Goal: Information Seeking & Learning: Learn about a topic

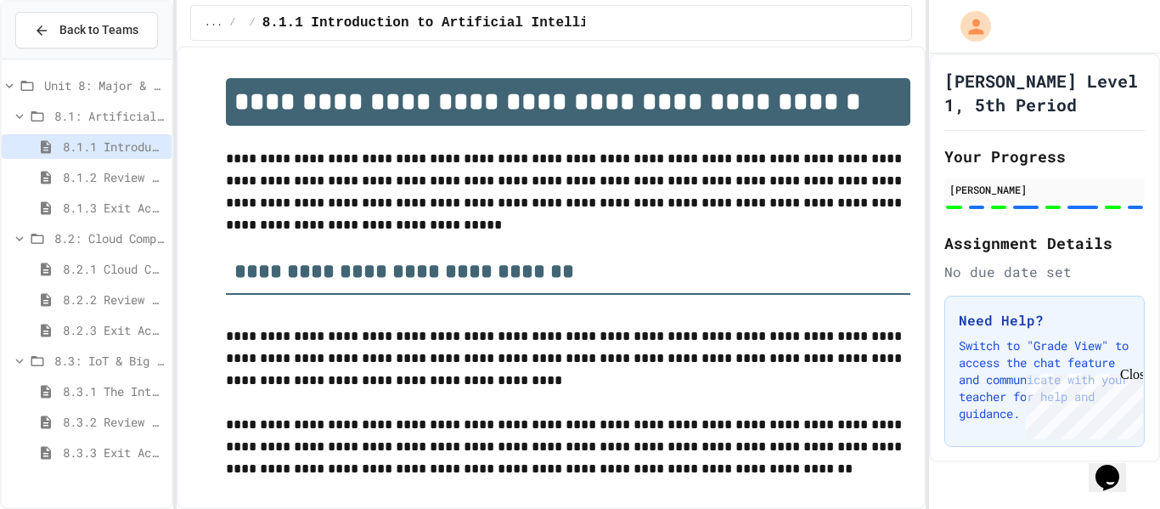
click at [66, 82] on span "Unit 8: Major & Emerging Technologies" at bounding box center [104, 85] width 121 height 18
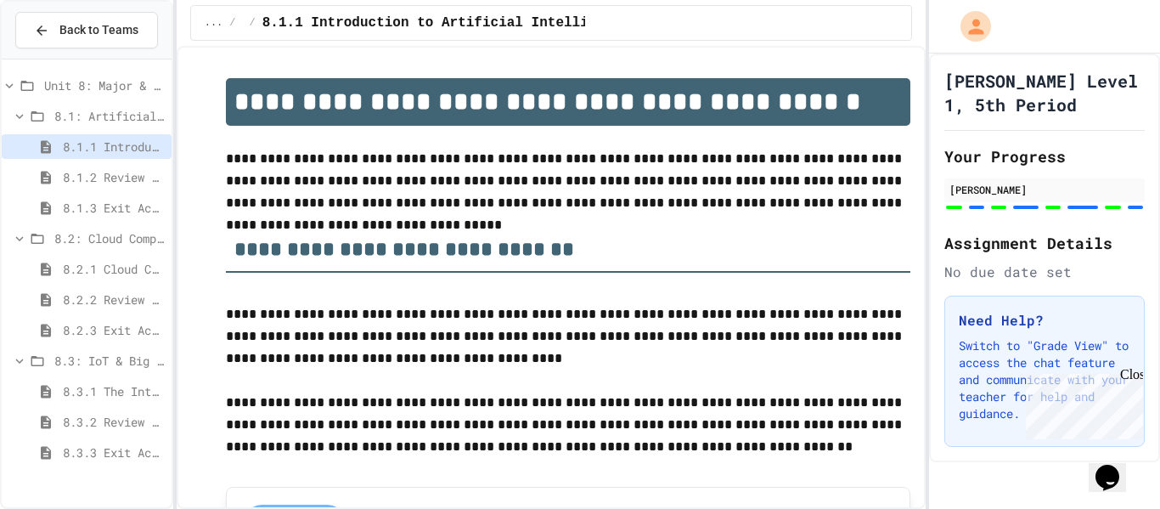
click at [114, 387] on span "8.3.1 The Internet of Things and Big Data: Our Connected Digital World" at bounding box center [114, 391] width 102 height 18
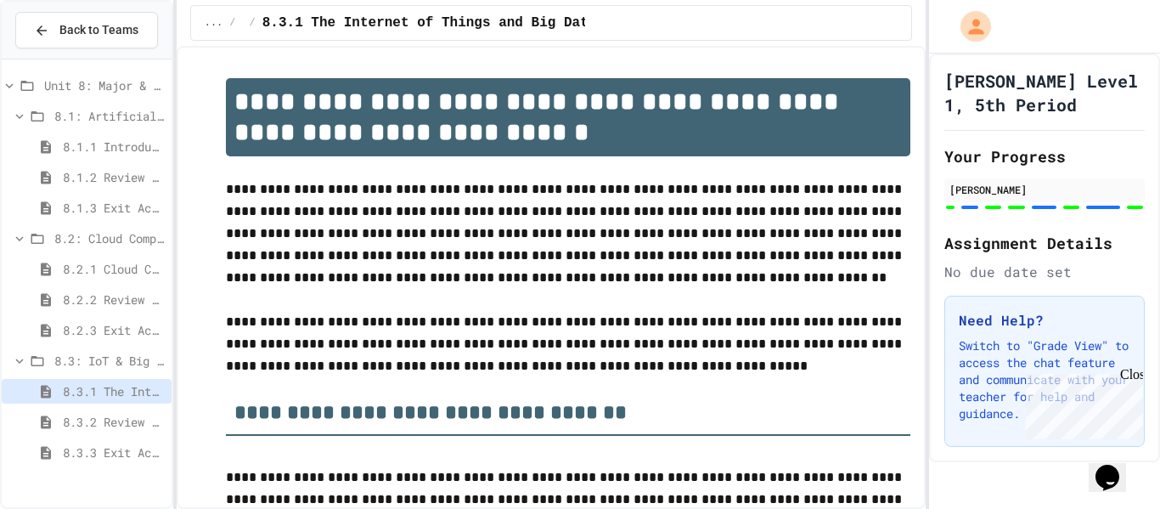
click at [127, 424] on span "8.3.2 Review - The Internet of Things and Big Data" at bounding box center [114, 422] width 102 height 18
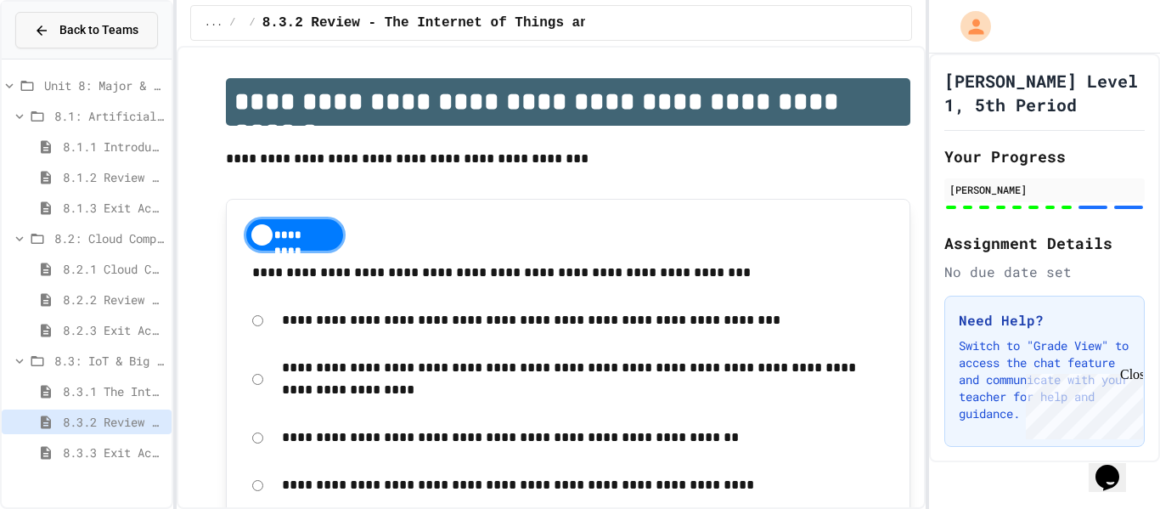
click at [107, 41] on button "Back to Teams" at bounding box center [86, 30] width 143 height 37
